Goal: Navigation & Orientation: Understand site structure

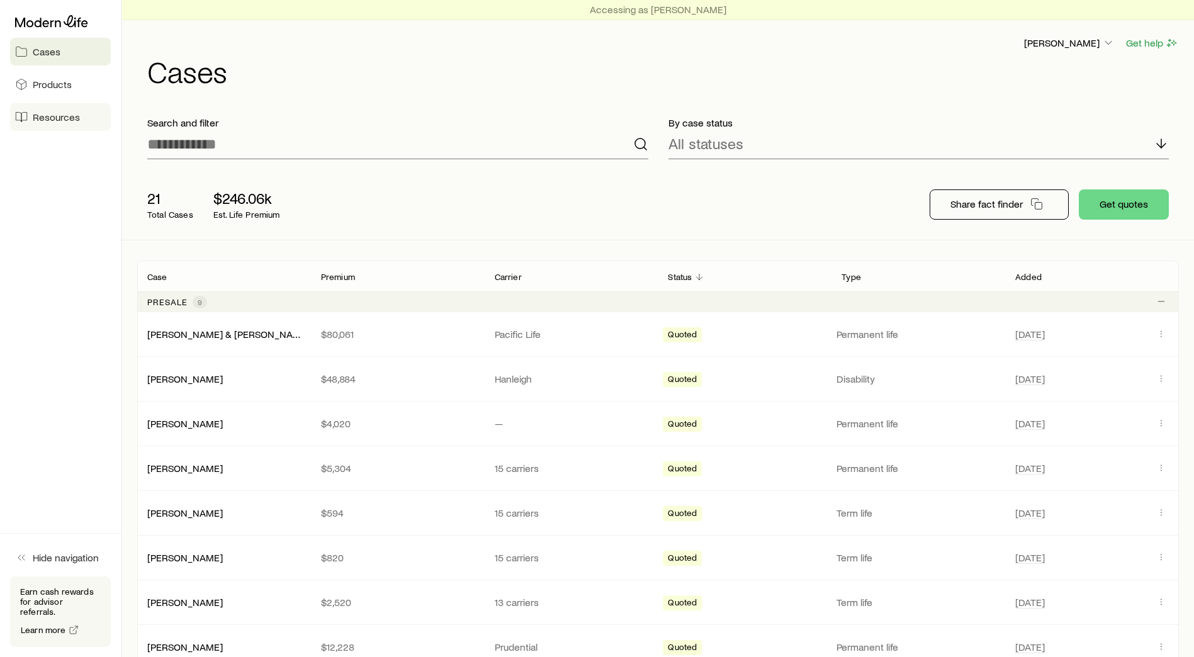
click at [52, 114] on span "Resources" at bounding box center [56, 117] width 47 height 13
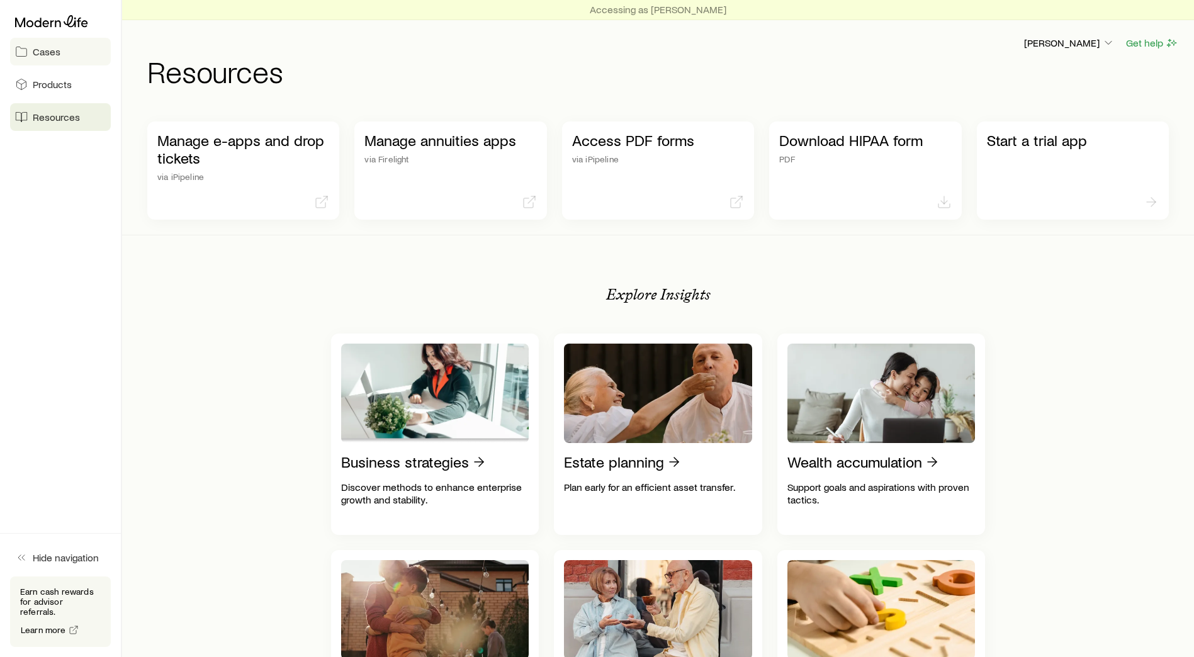
click at [43, 49] on span "Cases" at bounding box center [47, 51] width 28 height 13
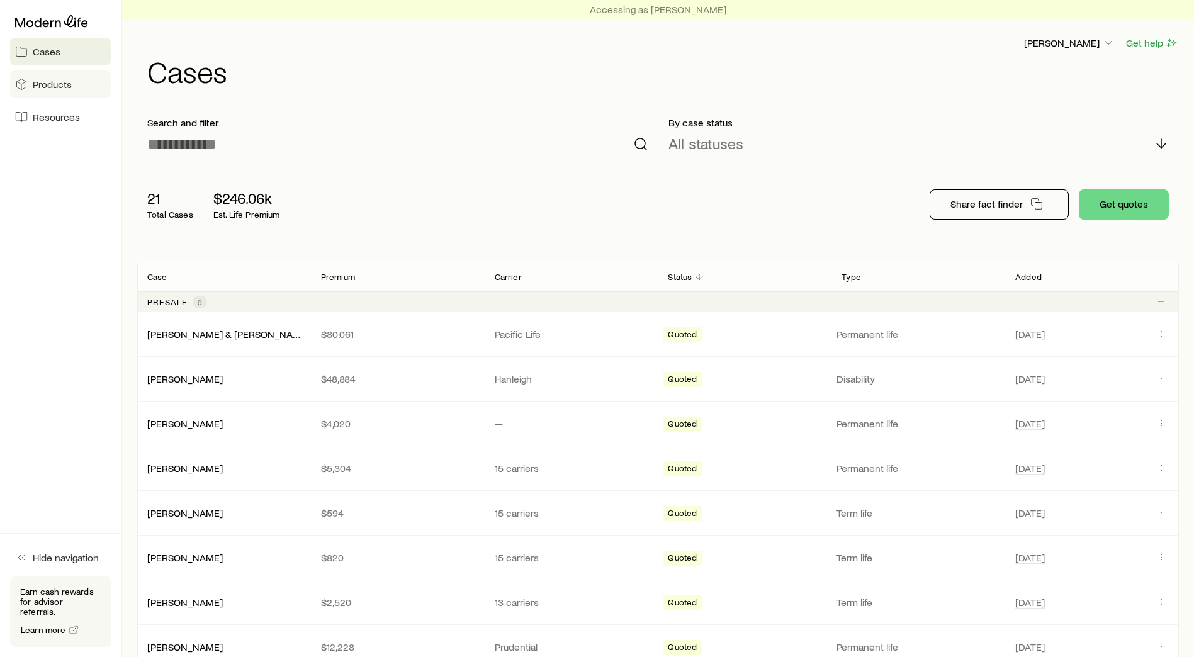
click at [67, 84] on span "Products" at bounding box center [52, 84] width 39 height 13
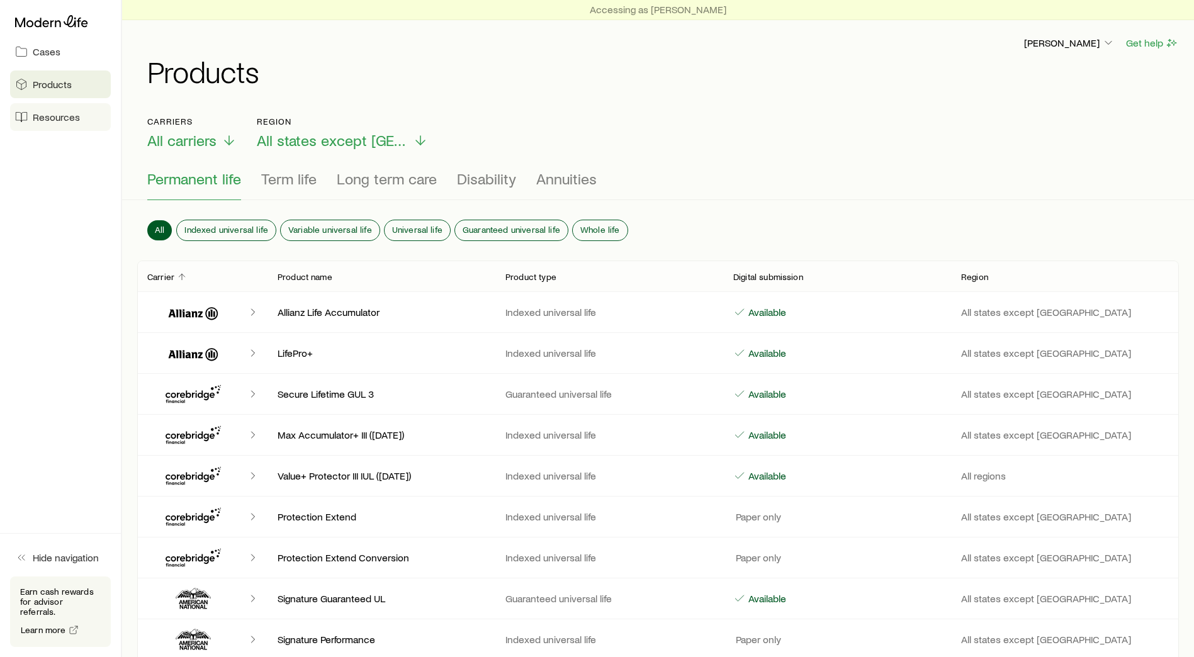
click at [63, 116] on span "Resources" at bounding box center [56, 117] width 47 height 13
